Goal: Find specific page/section: Find specific page/section

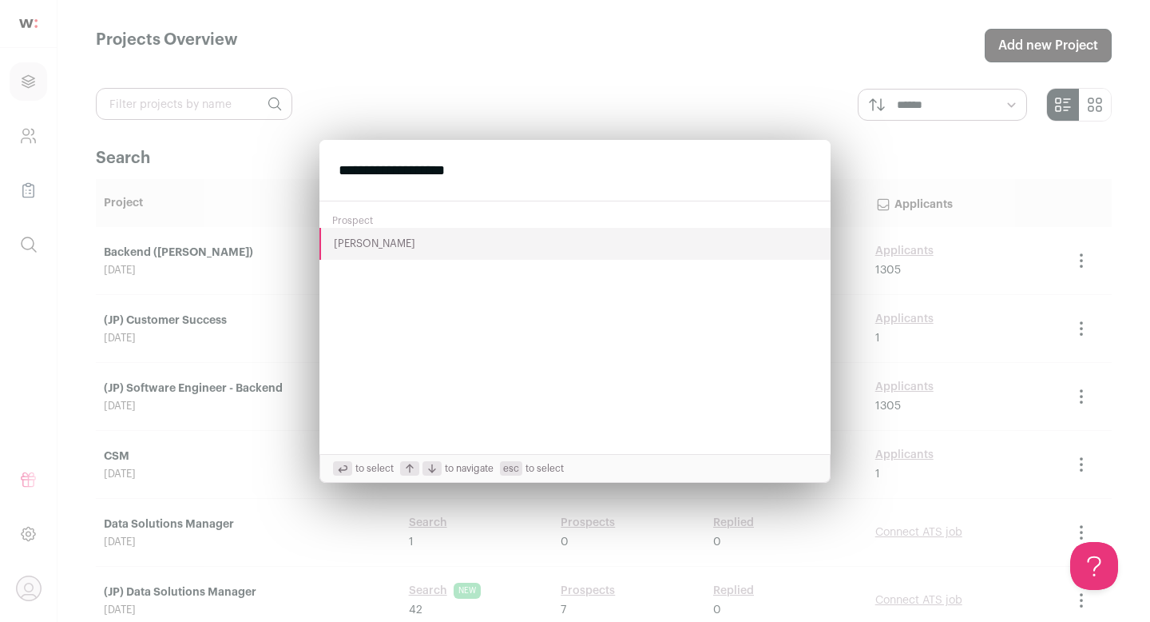
type input "**********"
click at [383, 248] on button "[PERSON_NAME]" at bounding box center [575, 244] width 511 height 32
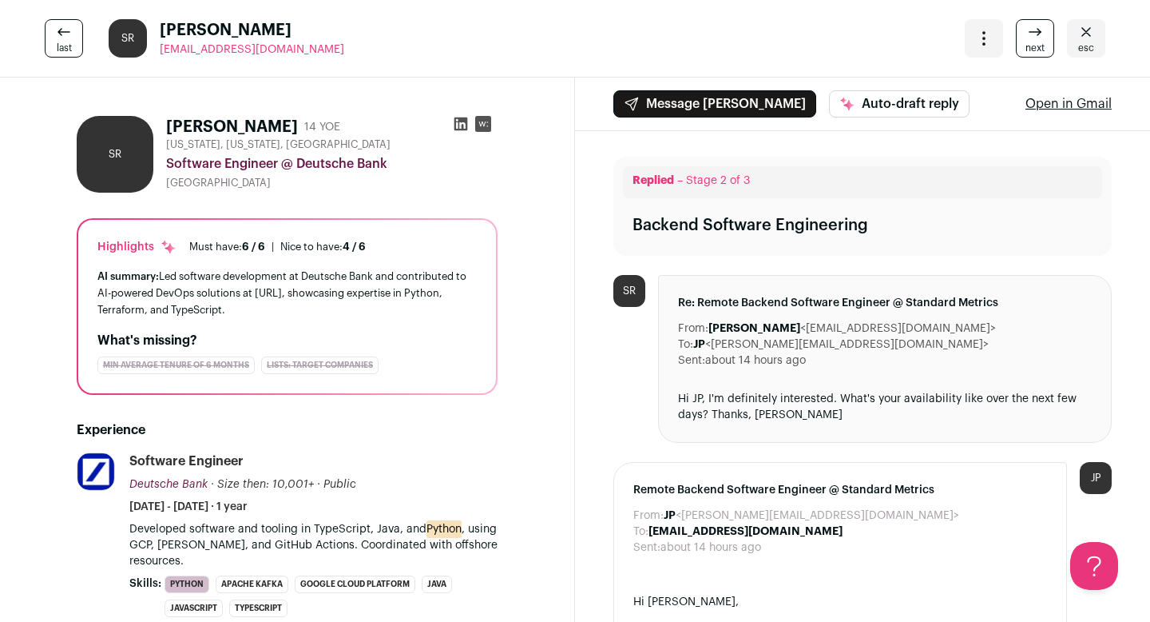
click at [457, 126] on icon at bounding box center [461, 124] width 16 height 16
click at [1086, 35] on icon "Close" at bounding box center [1086, 31] width 19 height 19
